Goal: Download file/media

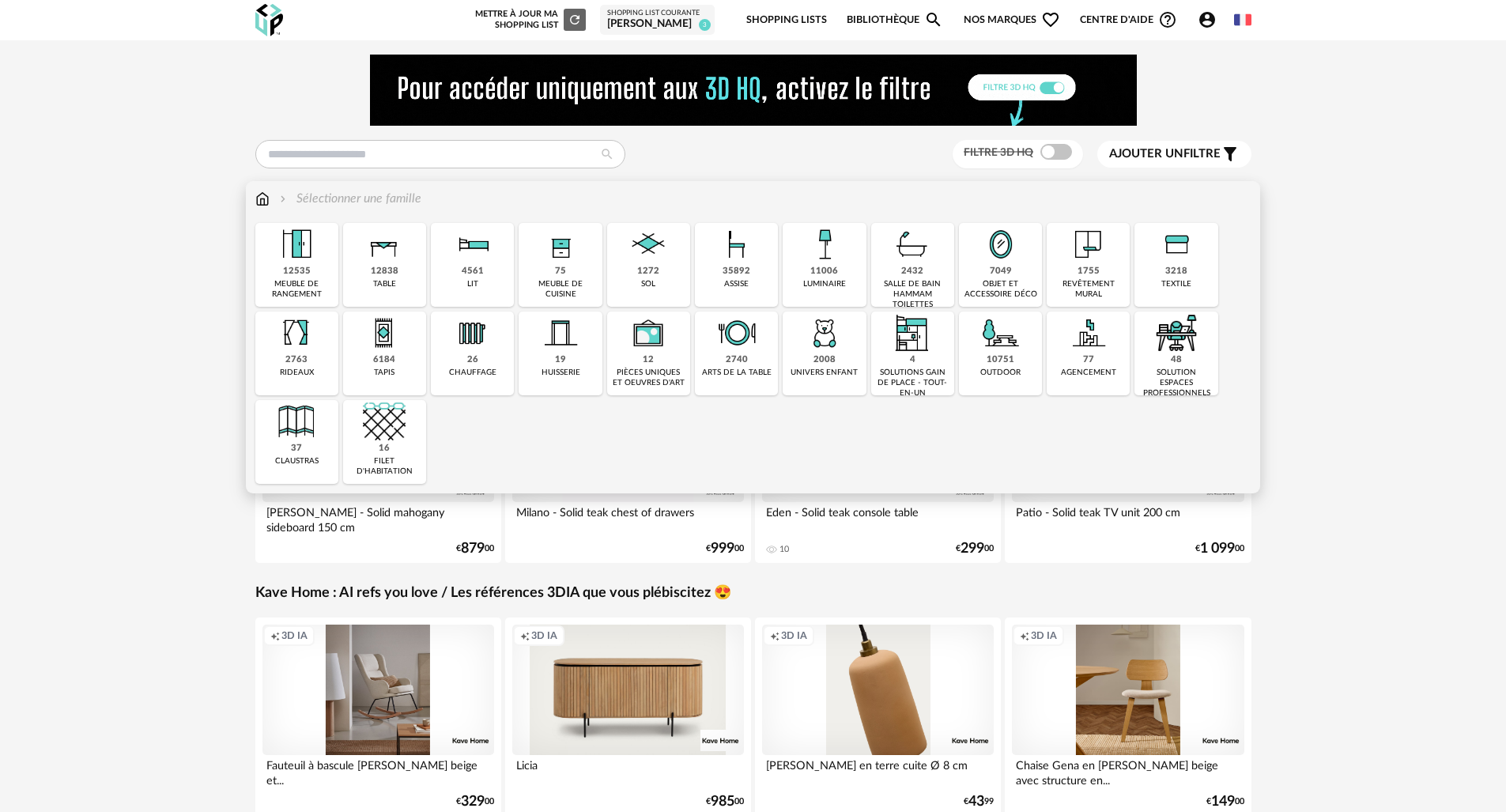
click at [832, 264] on img at bounding box center [824, 244] width 43 height 43
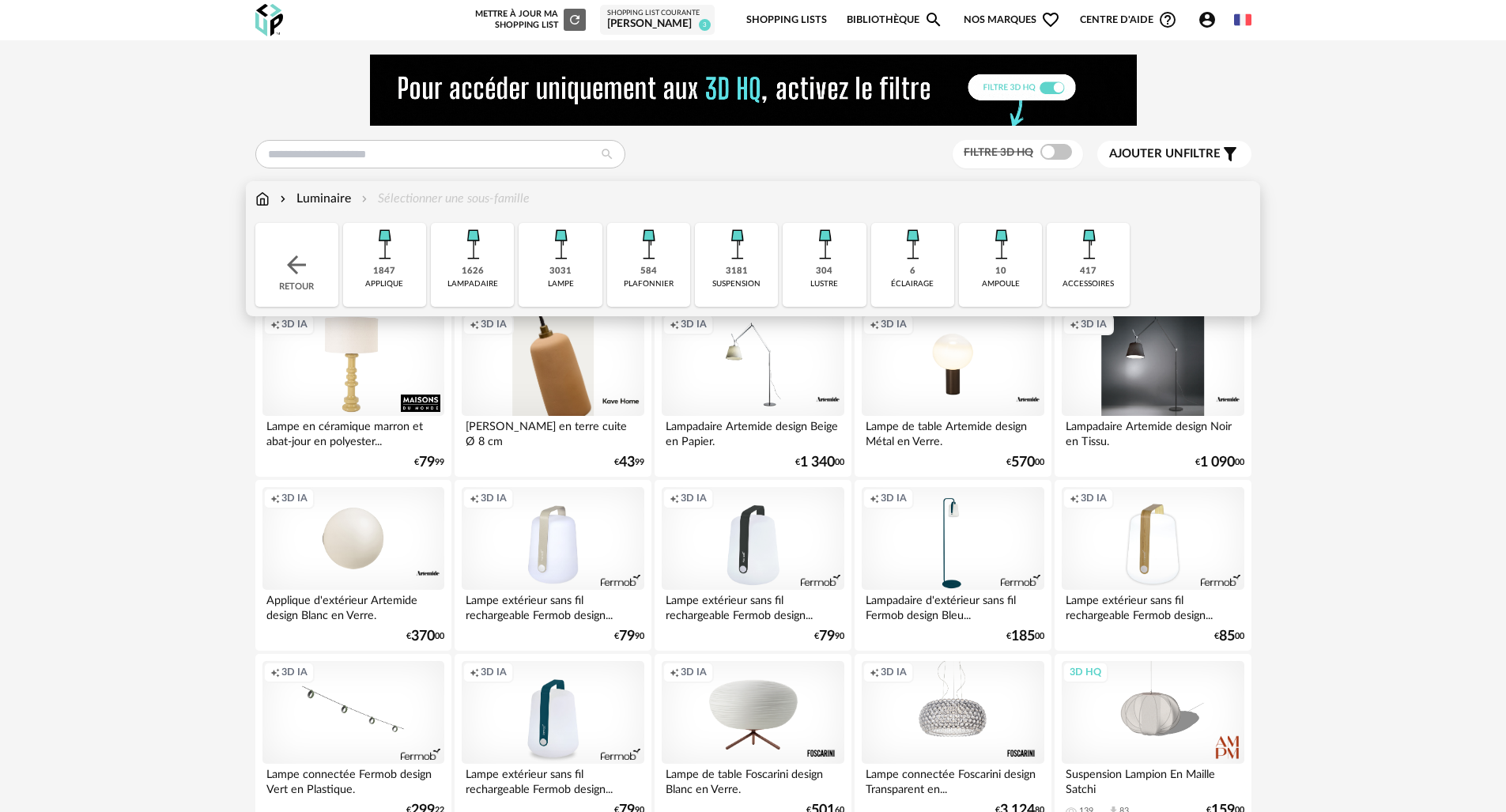
click at [745, 265] on div "3181" at bounding box center [736, 271] width 22 height 12
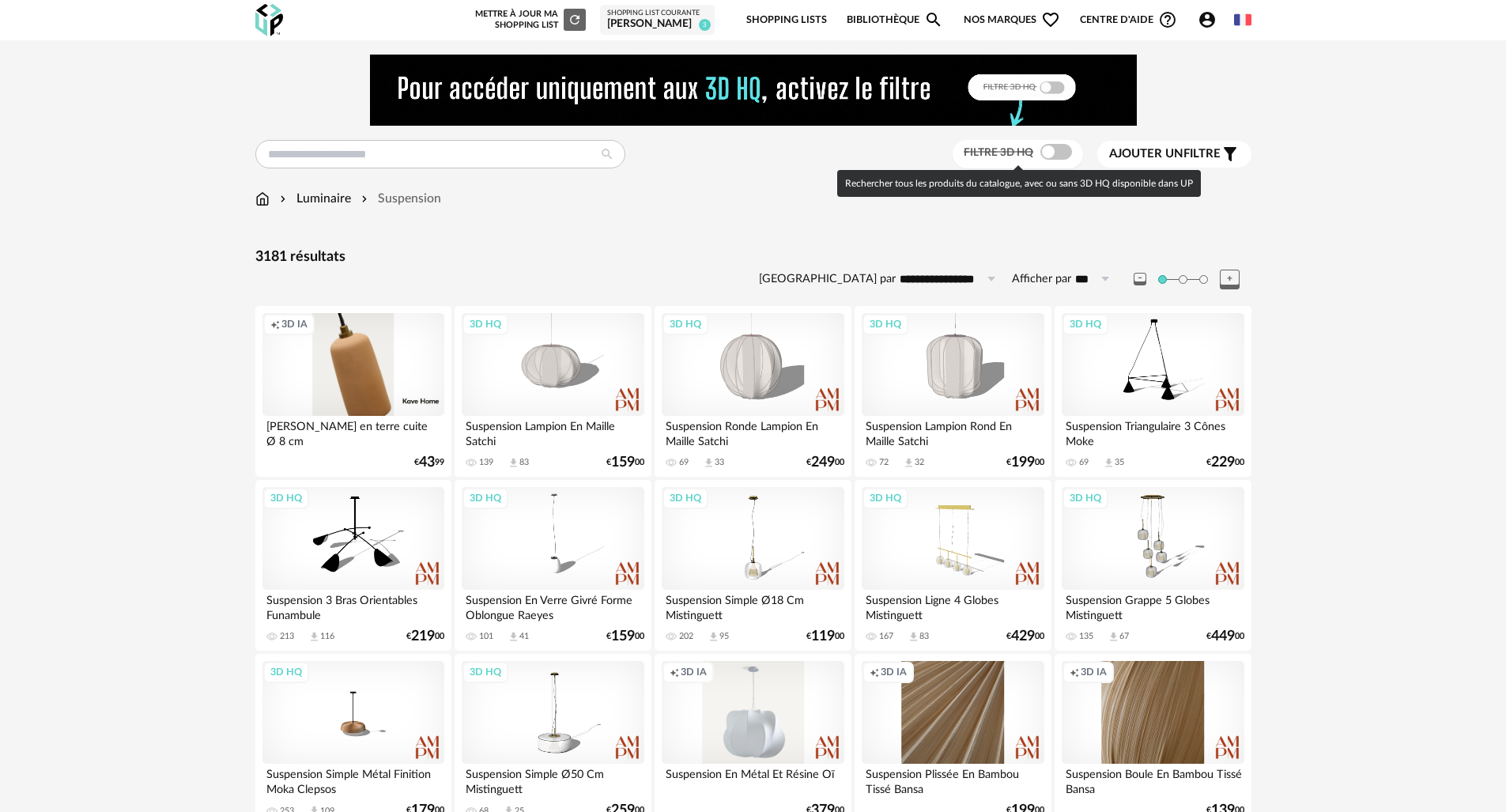
click at [1052, 159] on span at bounding box center [1055, 152] width 32 height 16
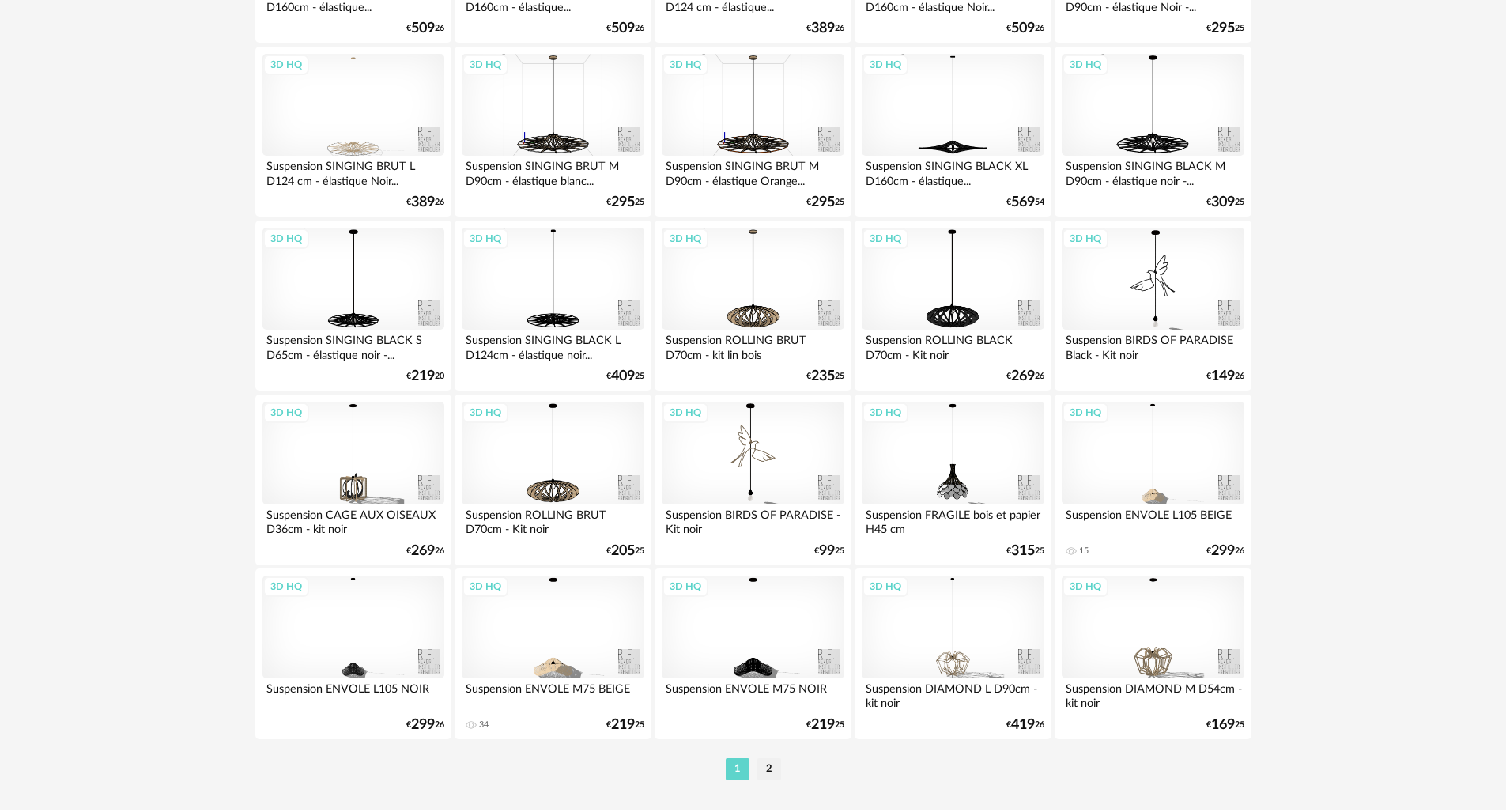
scroll to position [3089, 0]
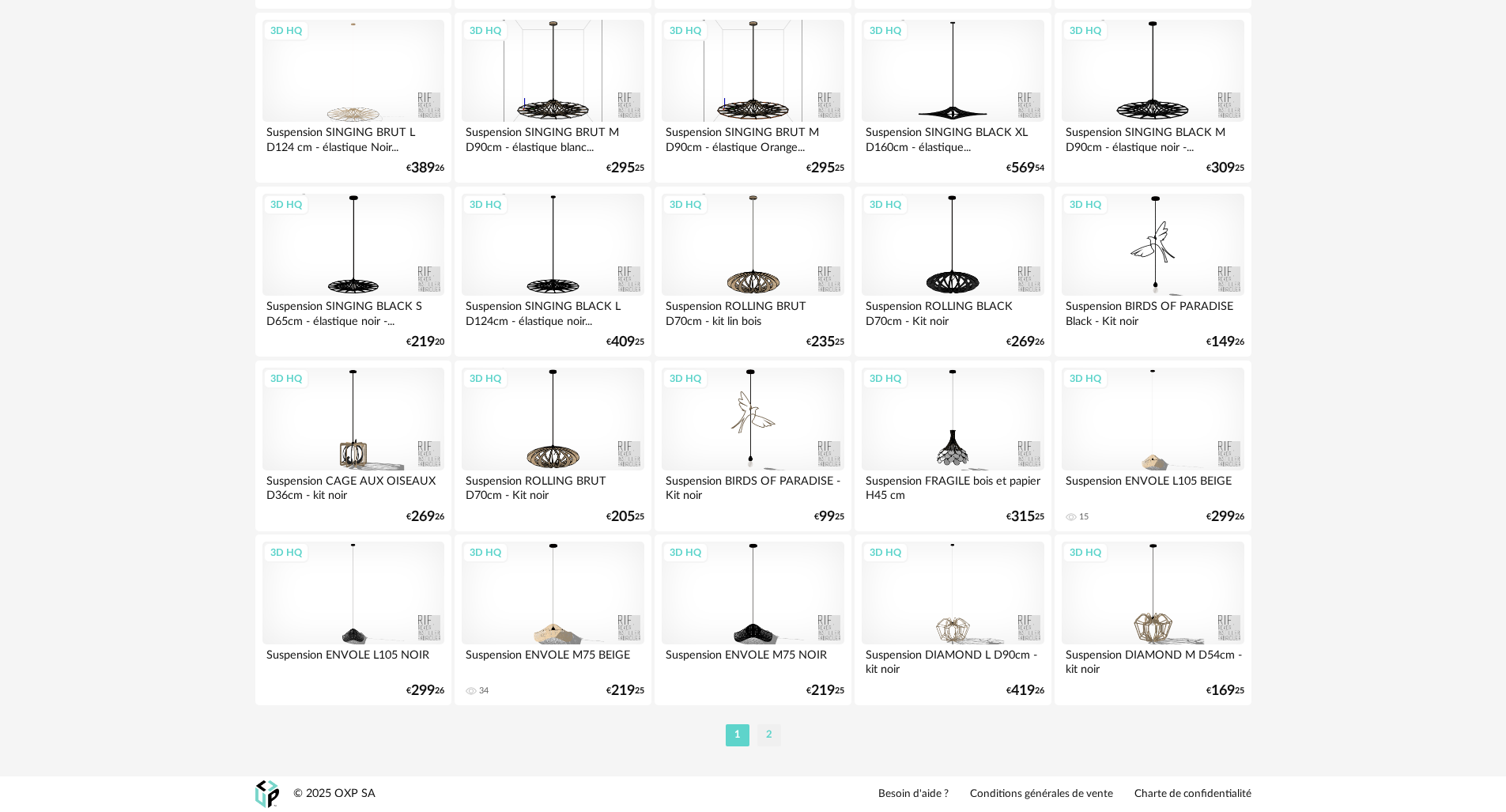
click at [772, 736] on li "2" at bounding box center [768, 734] width 23 height 22
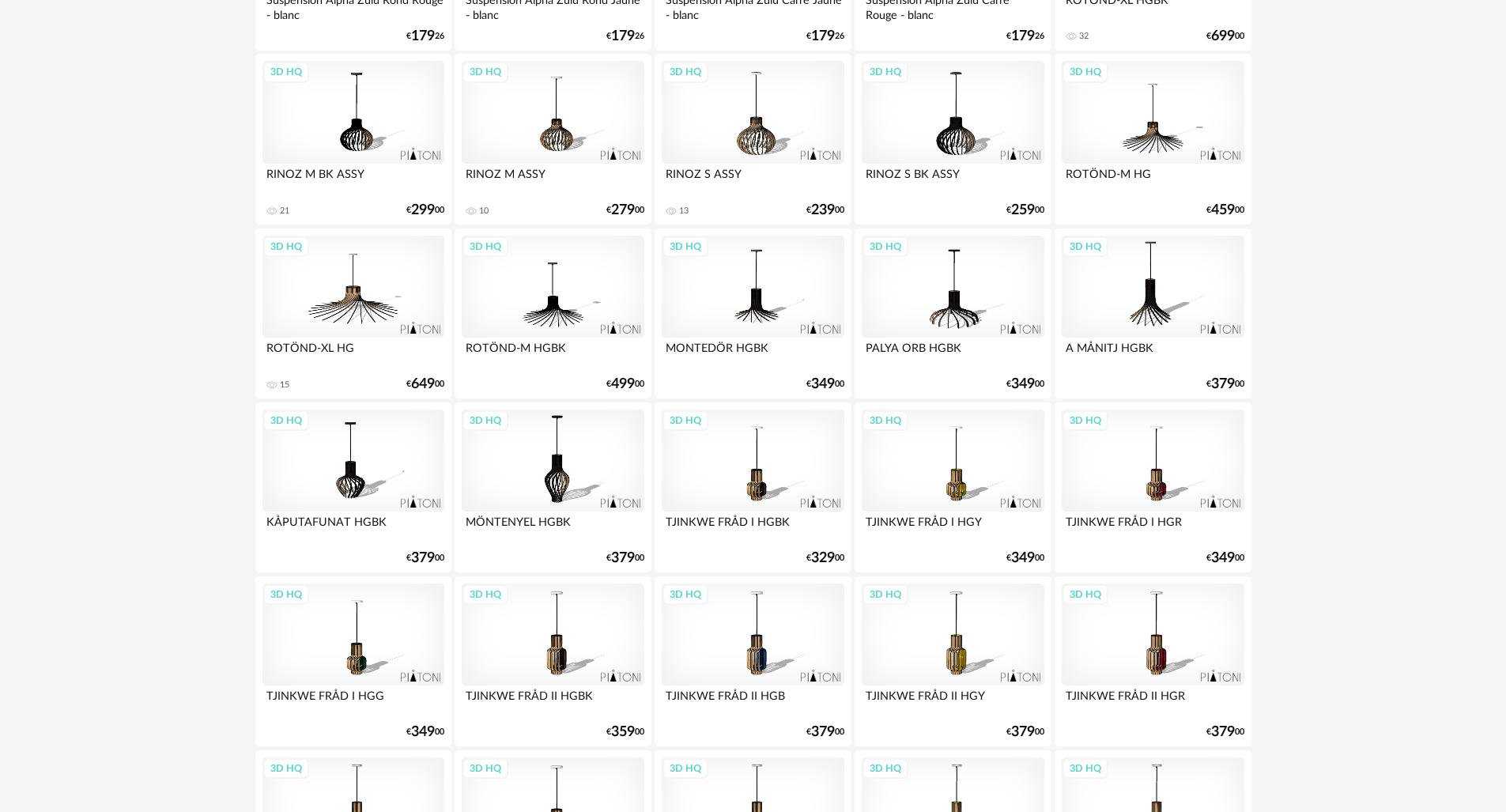
scroll to position [504, 0]
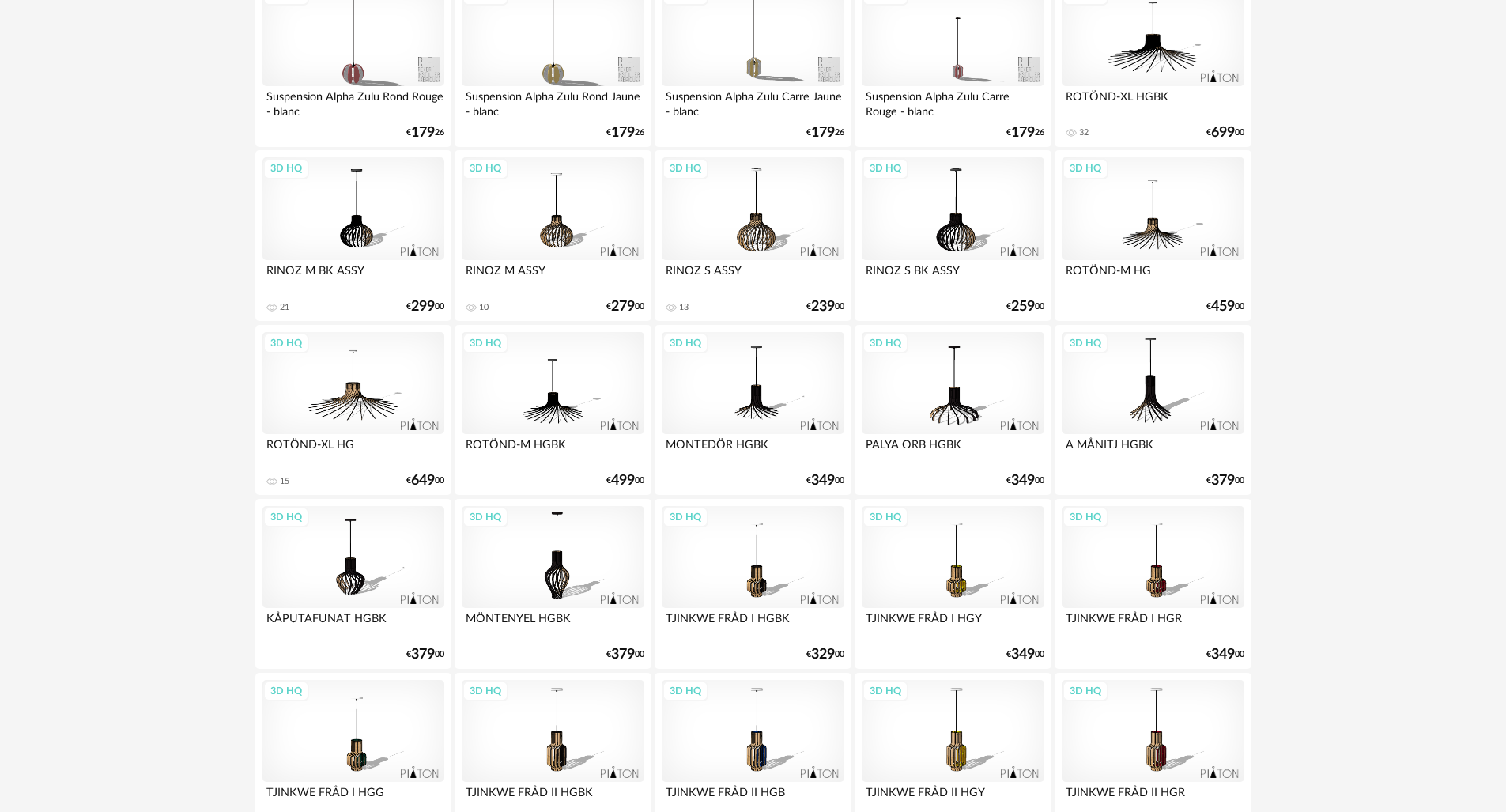
click at [962, 243] on div "3D HQ" at bounding box center [952, 209] width 182 height 103
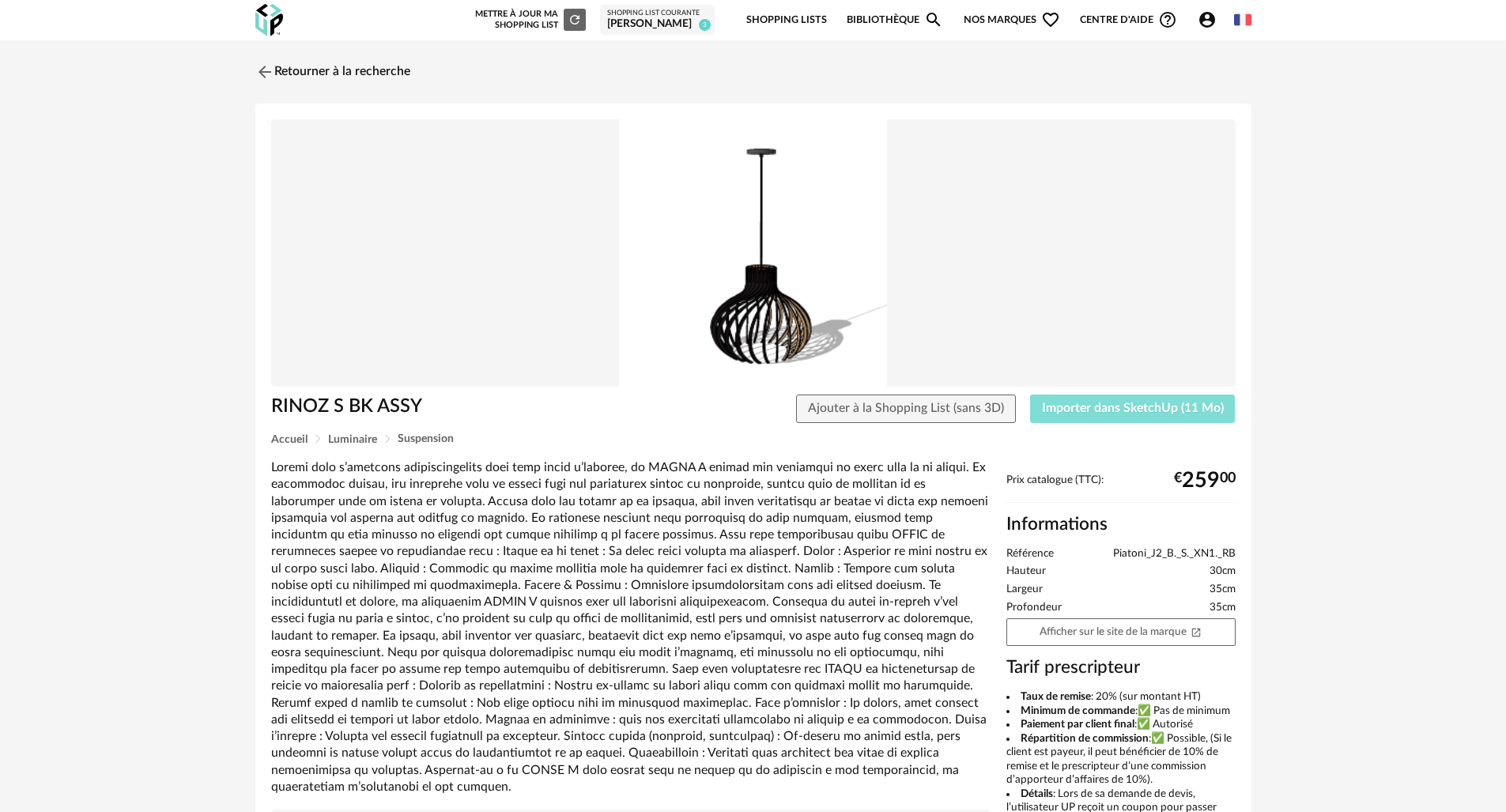
click at [1116, 411] on span "Importer dans SketchUp (11 Mo)" at bounding box center [1132, 408] width 182 height 13
